Goal: Task Accomplishment & Management: Complete application form

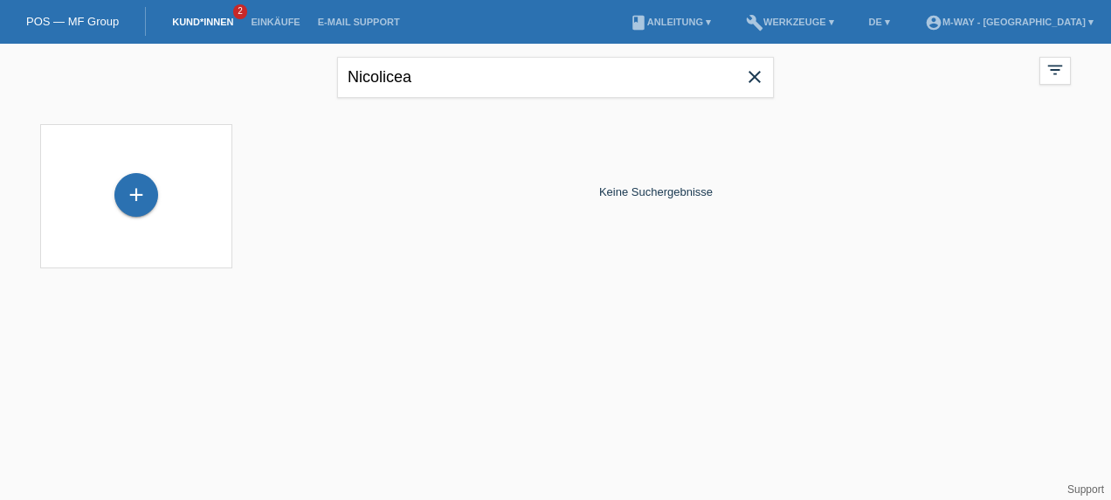
click at [277, 93] on div "Nicolicea close filter_list view_module Alle Kund*innen anzeigen star Markierte…" at bounding box center [555, 75] width 1048 height 63
type input "ahilan"
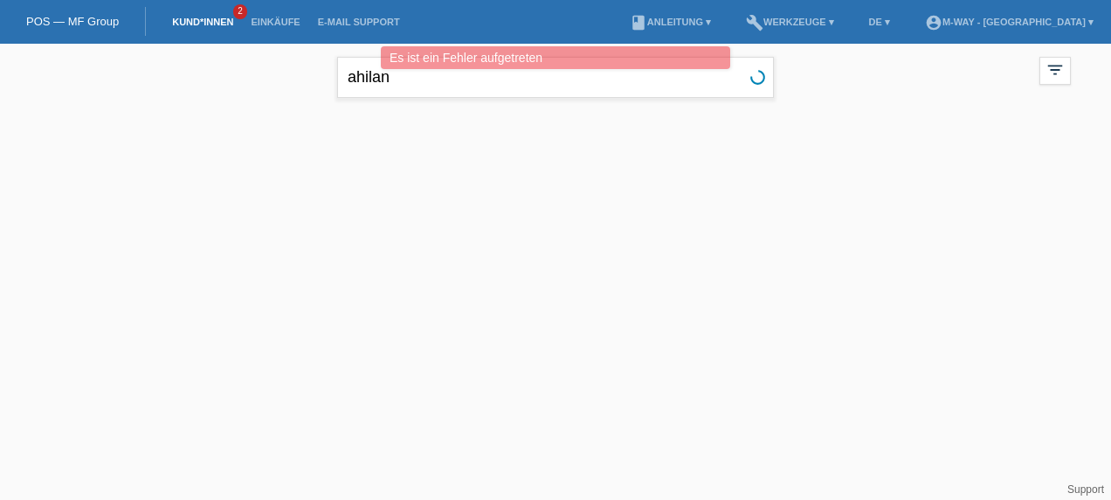
click at [398, 86] on input "ahilan" at bounding box center [555, 77] width 437 height 41
drag, startPoint x: 398, startPoint y: 86, endPoint x: 337, endPoint y: 93, distance: 61.5
click at [337, 93] on input "ahilan" at bounding box center [555, 77] width 437 height 41
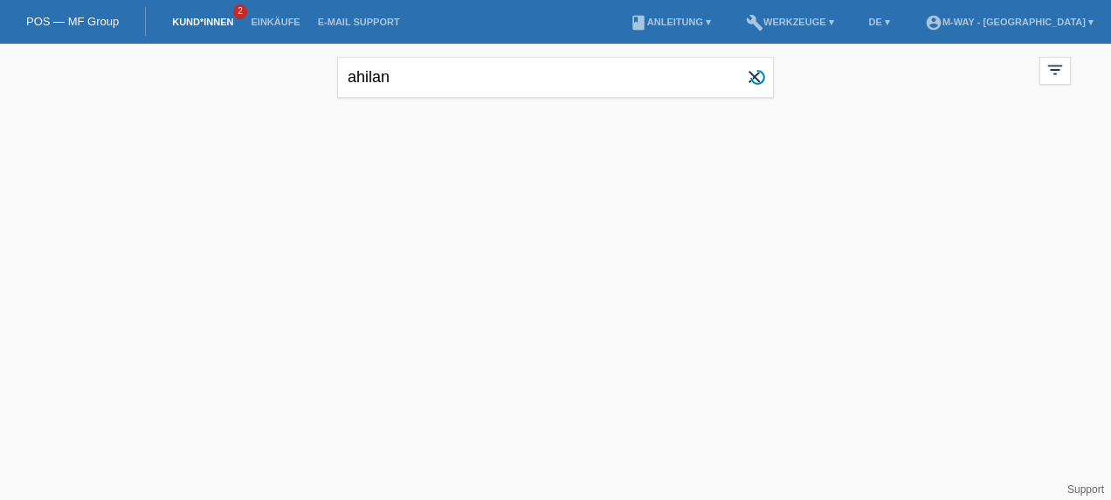
click at [181, 21] on link "Kund*innen" at bounding box center [202, 22] width 79 height 10
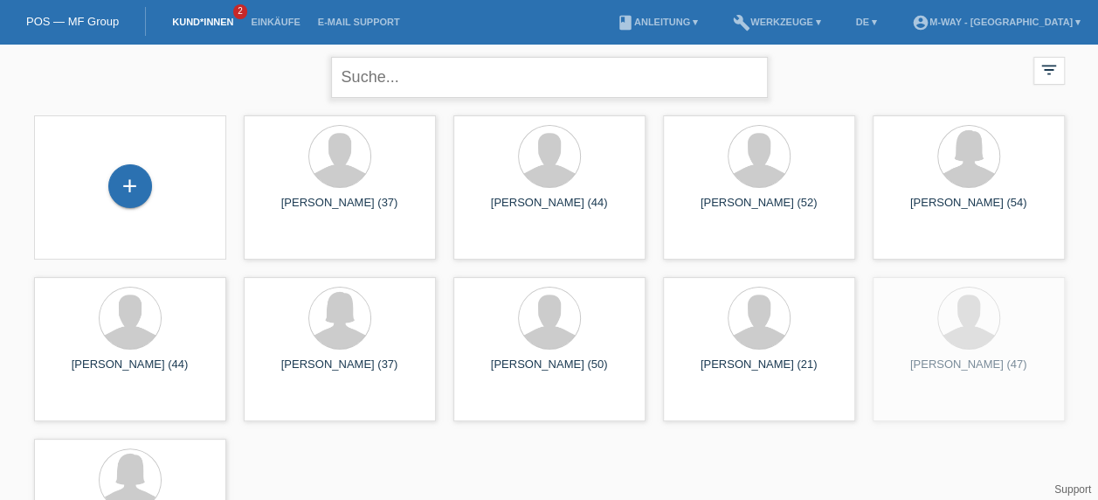
click at [410, 81] on input "text" at bounding box center [549, 77] width 437 height 41
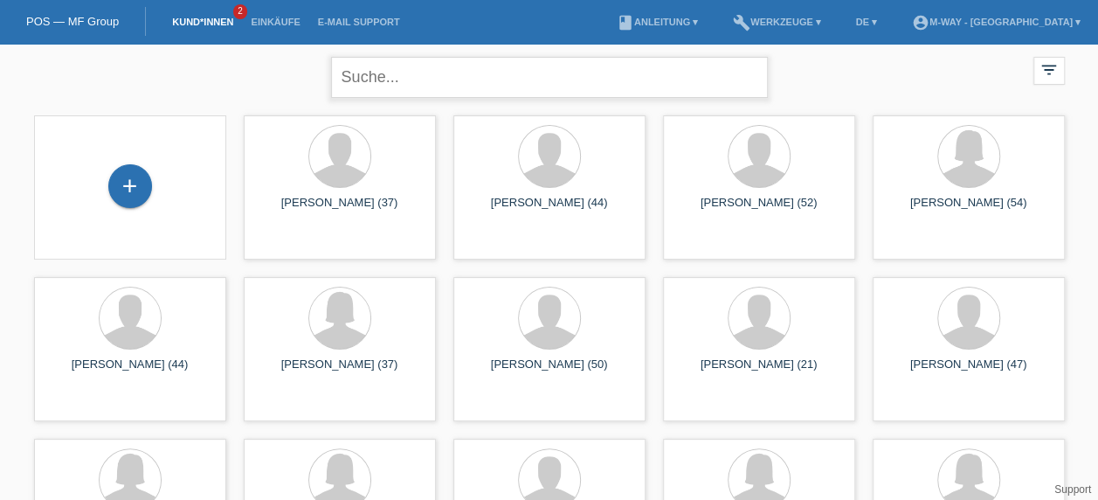
paste input "ahilan"
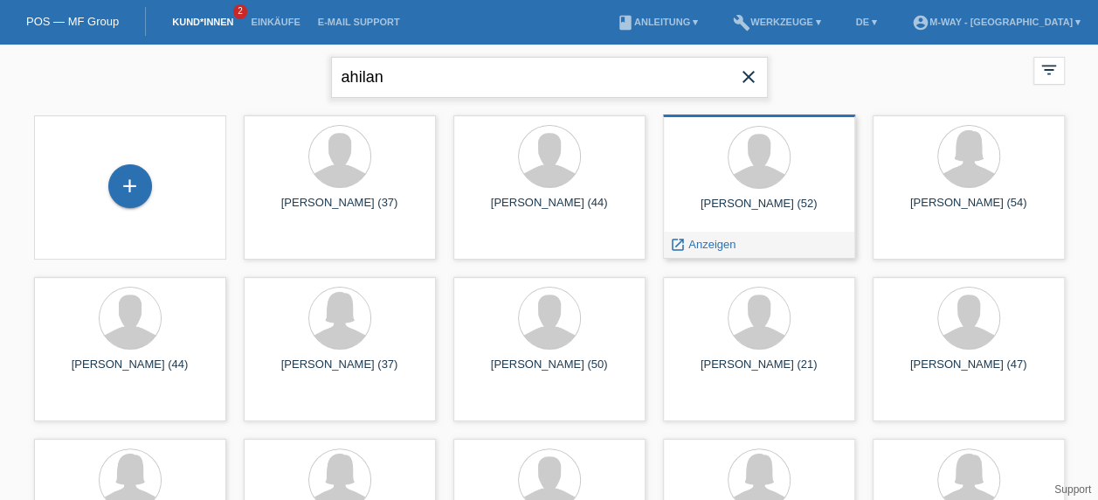
type input "ahilan"
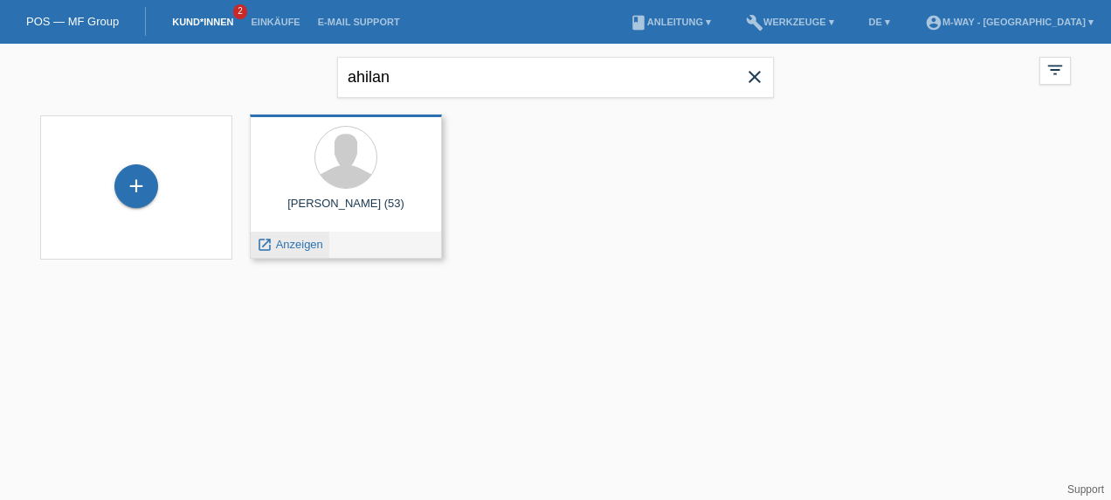
click at [296, 240] on span "Anzeigen" at bounding box center [299, 244] width 47 height 13
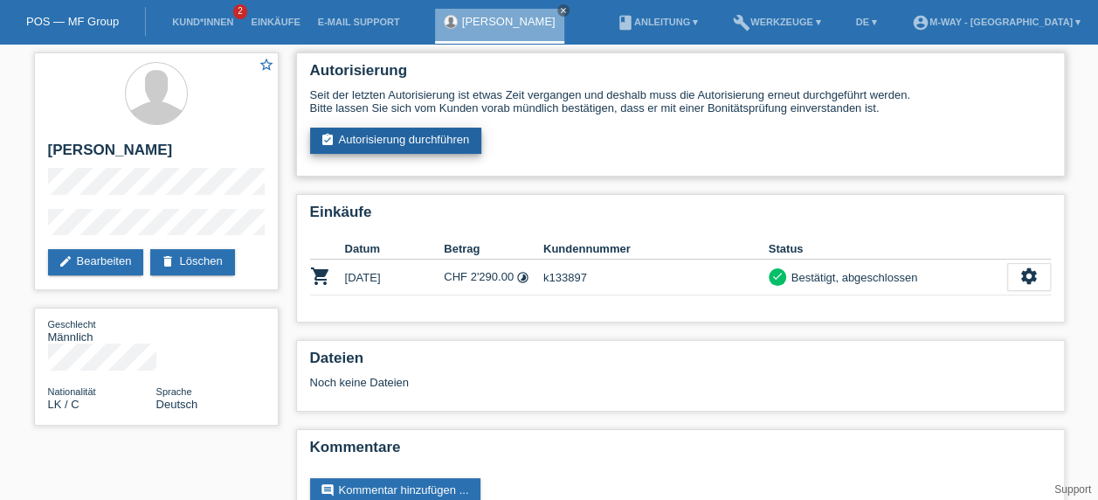
click at [417, 143] on link "assignment_turned_in Autorisierung durchführen" at bounding box center [396, 141] width 172 height 26
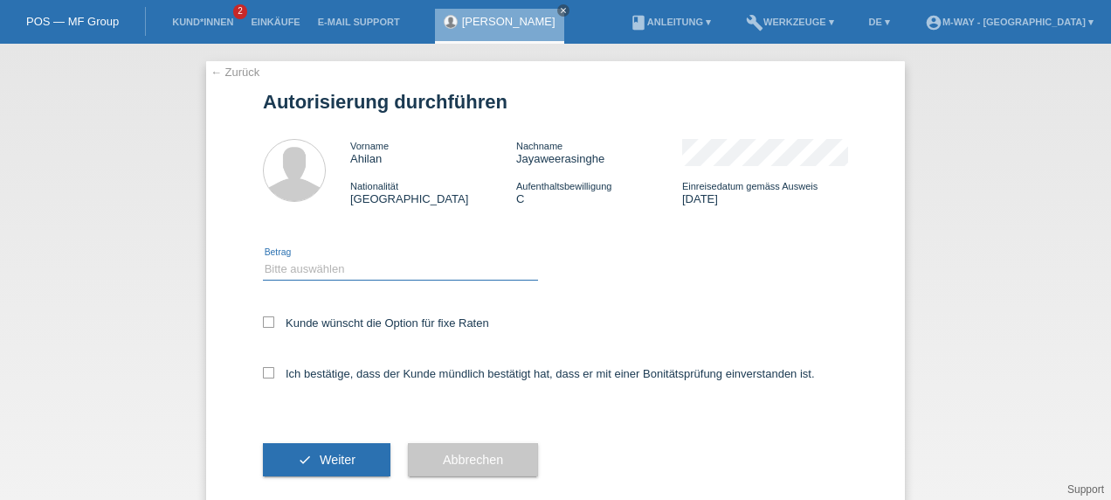
click at [300, 270] on select "Bitte auswählen CHF 1.00 - CHF 499.00 CHF 500.00 - CHF 1'999.00 CHF 2'000.00 - …" at bounding box center [400, 269] width 275 height 21
select select "3"
click at [263, 259] on select "Bitte auswählen CHF 1.00 - CHF 499.00 CHF 500.00 - CHF 1'999.00 CHF 2'000.00 - …" at bounding box center [400, 269] width 275 height 21
click at [264, 325] on icon at bounding box center [268, 321] width 11 height 11
click at [264, 325] on input "Kunde wünscht die Option für fixe Raten" at bounding box center [268, 321] width 11 height 11
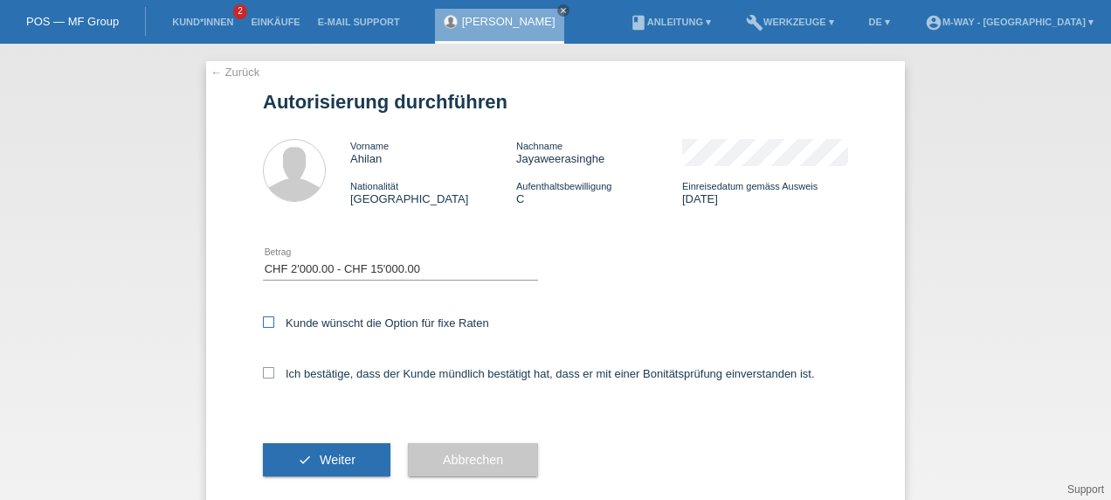
checkbox input "true"
click at [263, 377] on icon at bounding box center [268, 372] width 11 height 11
click at [263, 377] on input "Ich bestätige, dass der Kunde mündlich bestätigt hat, dass er mit einer Bonität…" at bounding box center [268, 372] width 11 height 11
checkbox input "true"
click at [302, 456] on button "check Weiter" at bounding box center [327, 459] width 128 height 33
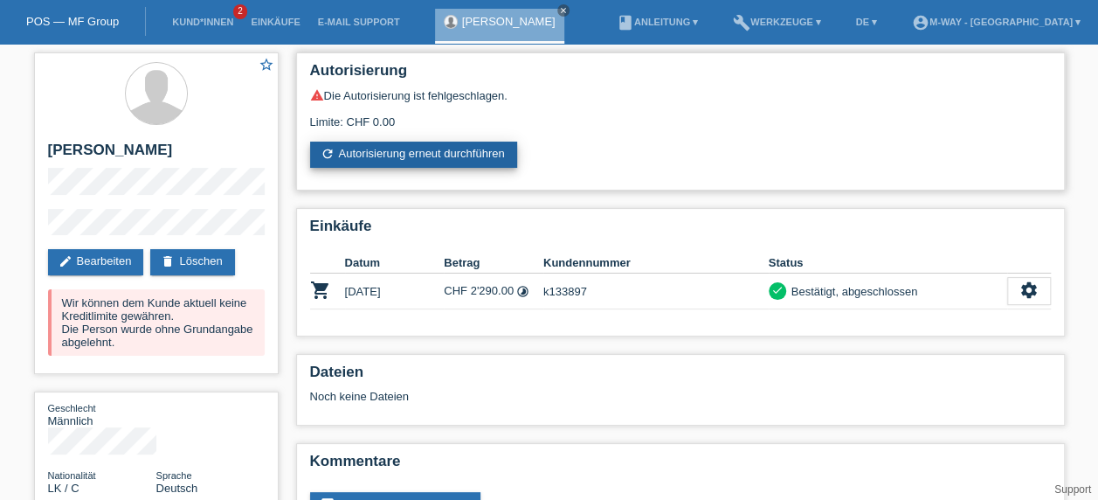
click at [445, 155] on link "refresh Autorisierung erneut durchführen" at bounding box center [413, 154] width 207 height 26
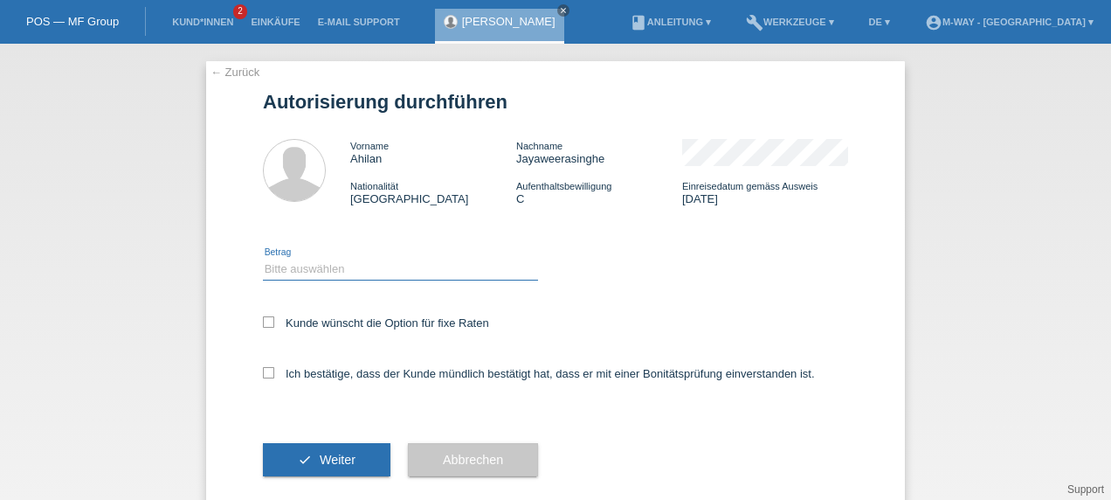
click at [335, 272] on select "Bitte auswählen CHF 1.00 - CHF 499.00 CHF 500.00 - CHF 1'999.00 CHF 2'000.00 - …" at bounding box center [400, 269] width 275 height 21
select select "3"
click at [263, 259] on select "Bitte auswählen CHF 1.00 - CHF 499.00 CHF 500.00 - CHF 1'999.00 CHF 2'000.00 - …" at bounding box center [400, 269] width 275 height 21
click at [263, 322] on icon at bounding box center [268, 321] width 11 height 11
click at [263, 322] on input "Kunde wünscht die Option für fixe Raten" at bounding box center [268, 321] width 11 height 11
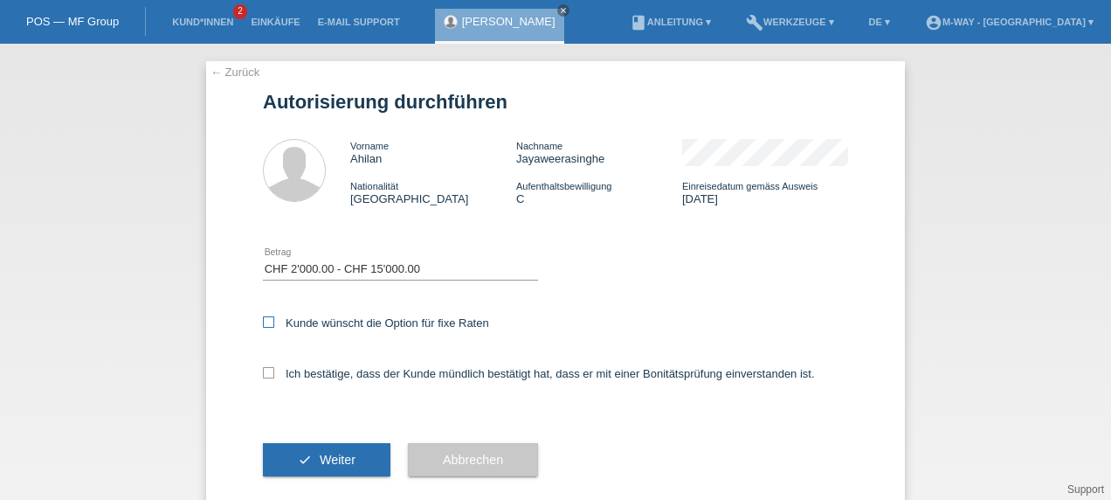
checkbox input "true"
click at [270, 377] on label "Ich bestätige, dass der Kunde mündlich bestätigt hat, dass er mit einer Bonität…" at bounding box center [539, 373] width 552 height 13
click at [270, 377] on input "Ich bestätige, dass der Kunde mündlich bestätigt hat, dass er mit einer Bonität…" at bounding box center [268, 372] width 11 height 11
checkbox input "true"
click at [320, 460] on span "Weiter" at bounding box center [338, 459] width 36 height 14
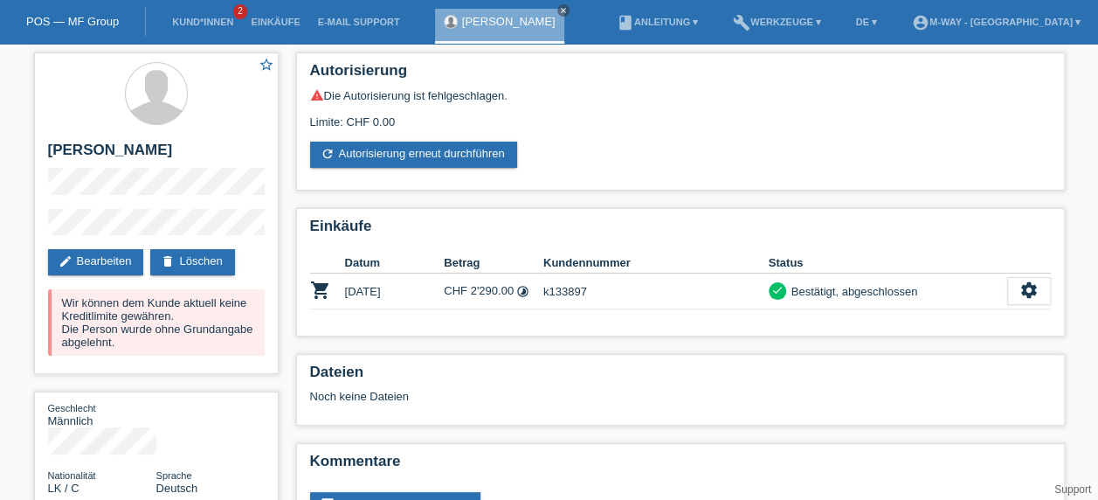
click at [86, 24] on link "POS — MF Group" at bounding box center [72, 21] width 93 height 13
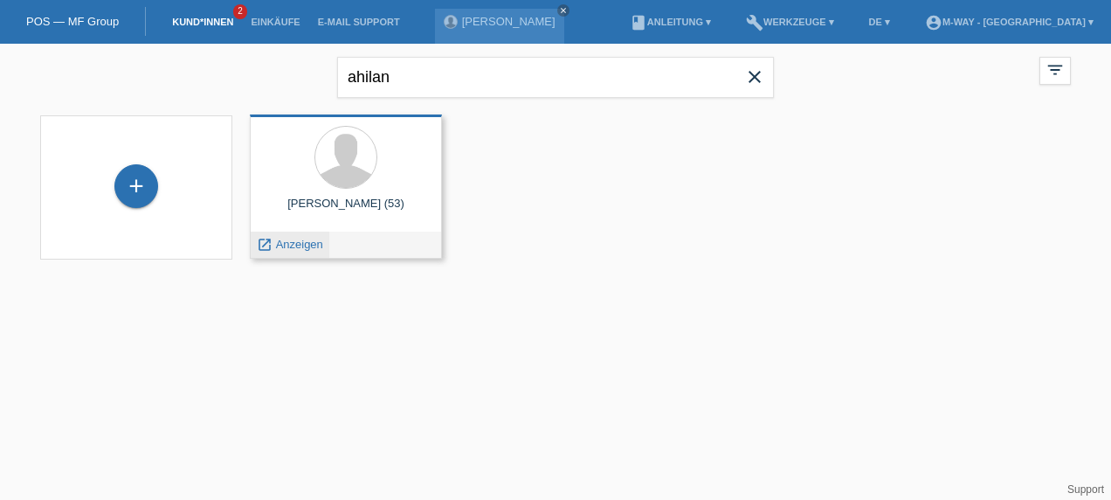
click at [276, 241] on span "Anzeigen" at bounding box center [299, 244] width 47 height 13
click at [283, 246] on span "Anzeigen" at bounding box center [299, 244] width 47 height 13
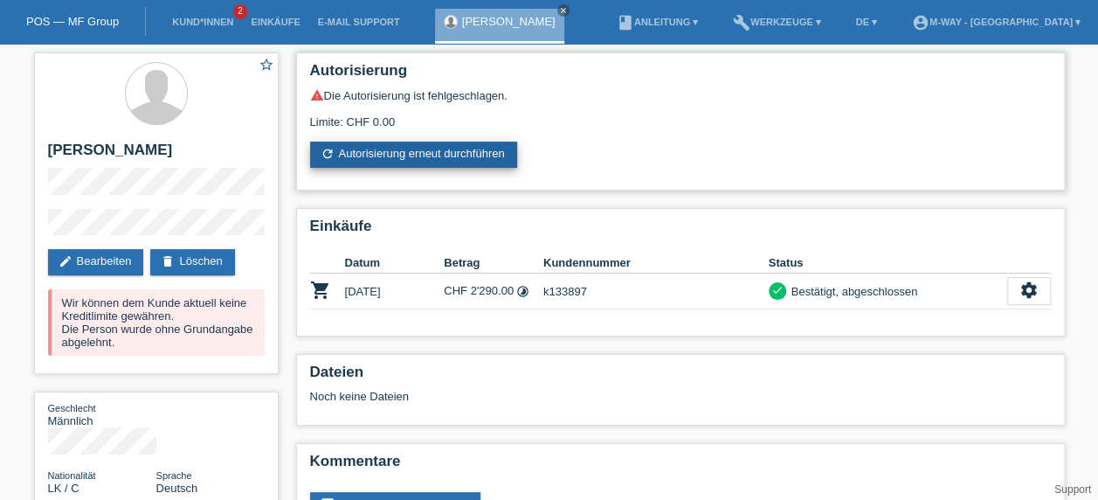
click at [377, 157] on link "refresh Autorisierung erneut durchführen" at bounding box center [413, 154] width 207 height 26
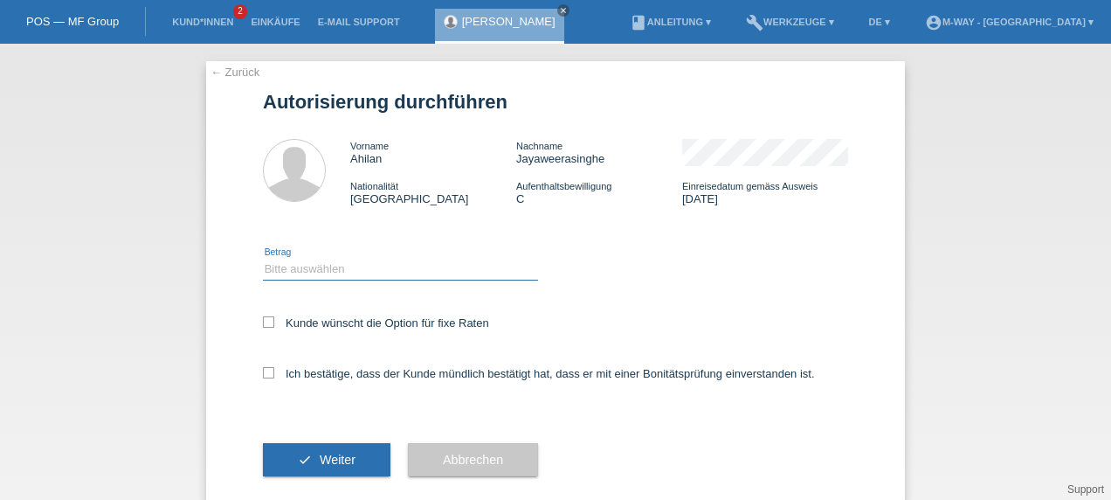
click at [289, 277] on select "Bitte auswählen CHF 1.00 - CHF 499.00 CHF 500.00 - CHF 1'999.00 CHF 2'000.00 - …" at bounding box center [400, 269] width 275 height 21
select select "2"
click at [263, 259] on select "Bitte auswählen CHF 1.00 - CHF 499.00 CHF 500.00 - CHF 1'999.00 CHF 2'000.00 - …" at bounding box center [400, 269] width 275 height 21
click at [265, 325] on icon at bounding box center [268, 321] width 11 height 11
click at [265, 325] on input "Kunde wünscht die Option für fixe Raten" at bounding box center [268, 321] width 11 height 11
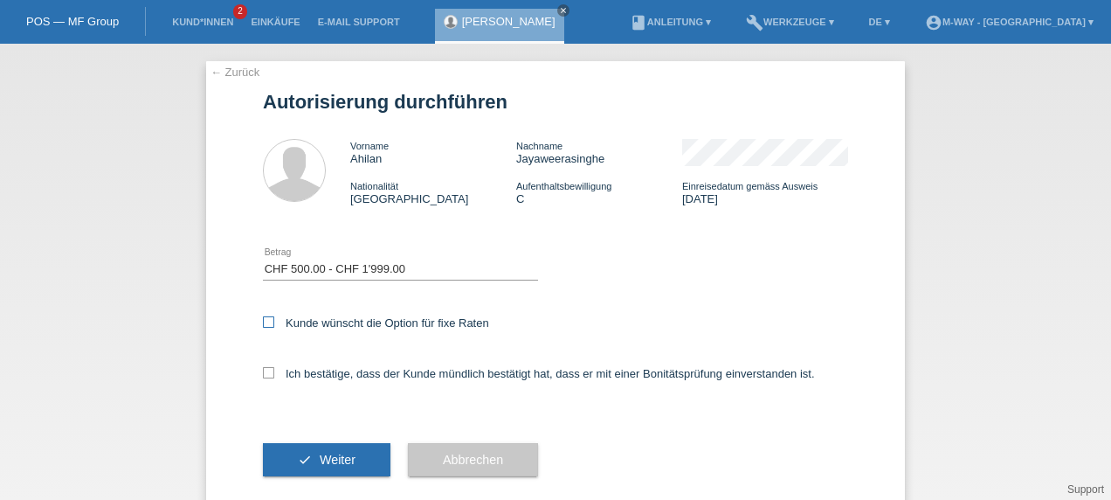
checkbox input "true"
click at [266, 382] on div "Ich bestätige, dass der Kunde mündlich bestätigt hat, dass er mit einer Bonität…" at bounding box center [555, 378] width 585 height 59
click at [266, 377] on icon at bounding box center [268, 372] width 11 height 11
click at [266, 377] on input "Ich bestätige, dass der Kunde mündlich bestätigt hat, dass er mit einer Bonität…" at bounding box center [268, 372] width 11 height 11
checkbox input "true"
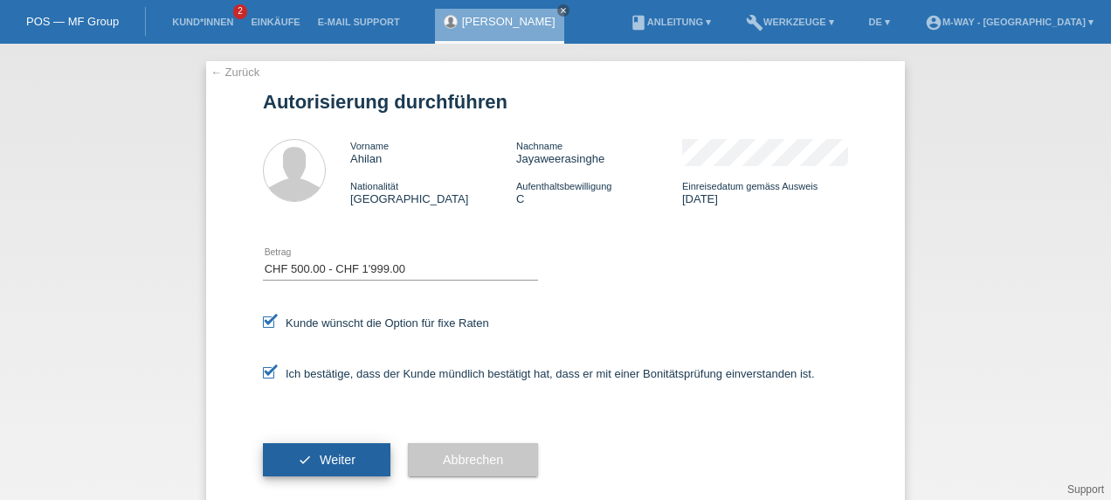
click at [302, 457] on button "check Weiter" at bounding box center [327, 459] width 128 height 33
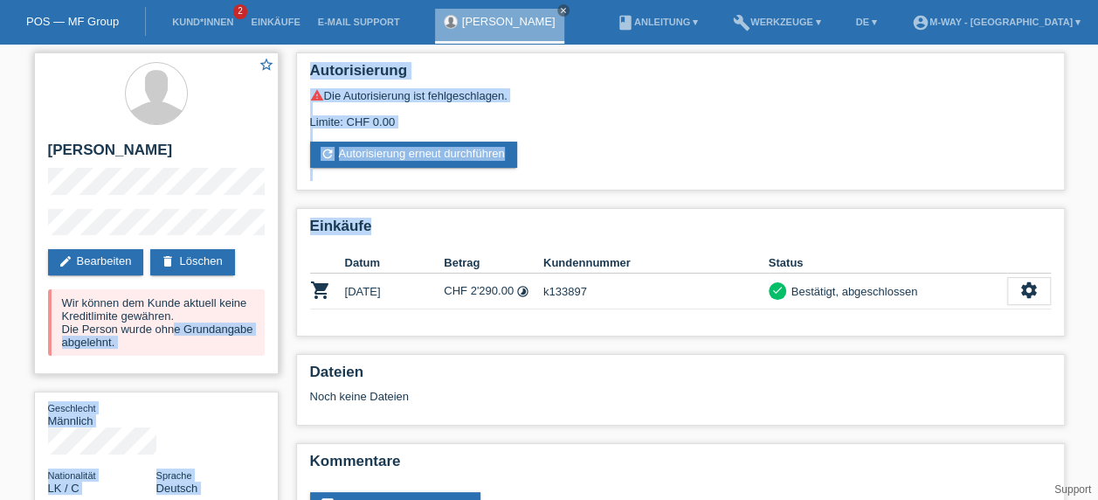
drag, startPoint x: 555, startPoint y: 224, endPoint x: 169, endPoint y: 323, distance: 399.5
click at [169, 323] on div "star_border [PERSON_NAME] edit Bearbeiten delete Löschen Wir können dem Kunde a…" at bounding box center [549, 301] width 1048 height 514
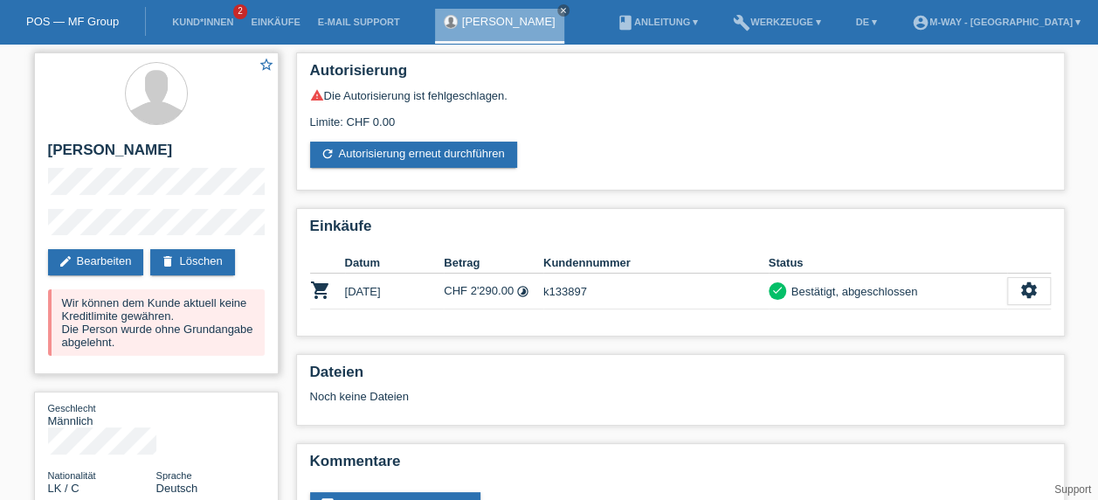
drag, startPoint x: 169, startPoint y: 323, endPoint x: 232, endPoint y: 155, distance: 179.4
click at [232, 155] on h2 "[PERSON_NAME]" at bounding box center [156, 154] width 217 height 26
click at [102, 252] on link "edit Bearbeiten" at bounding box center [96, 262] width 96 height 26
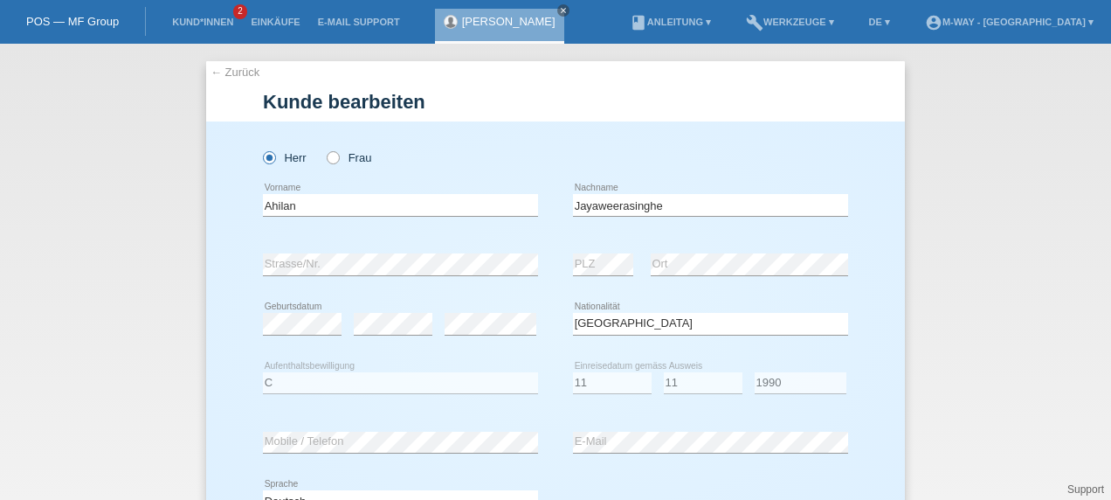
select select "LK"
select select "C"
select select "11"
select select "1990"
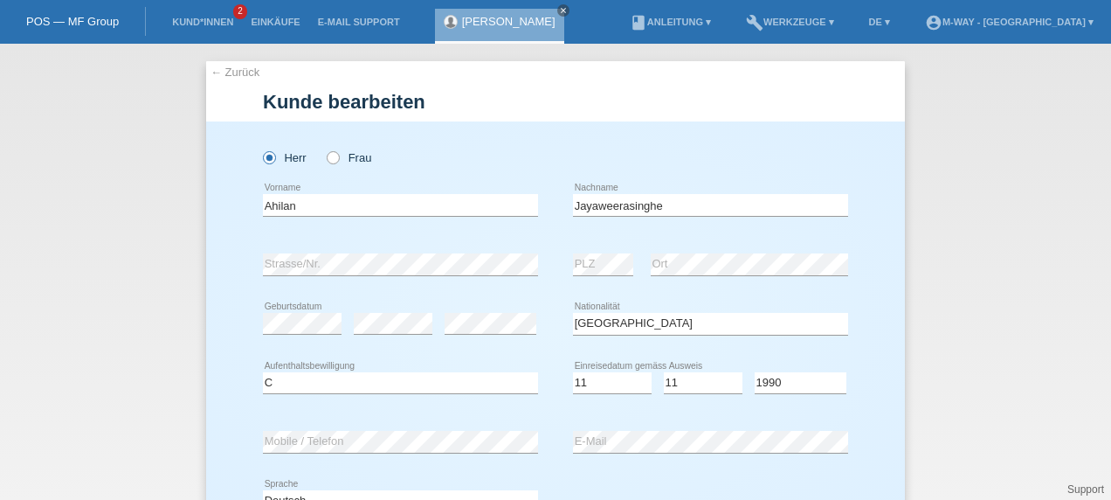
scroll to position [229, 0]
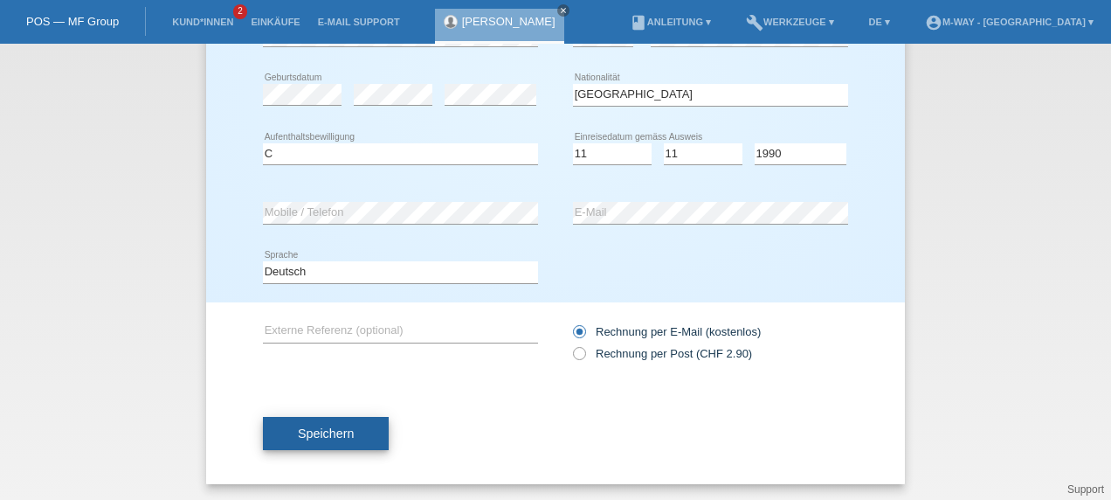
click at [317, 430] on span "Speichern" at bounding box center [326, 433] width 56 height 14
